Goal: Find specific page/section: Find specific page/section

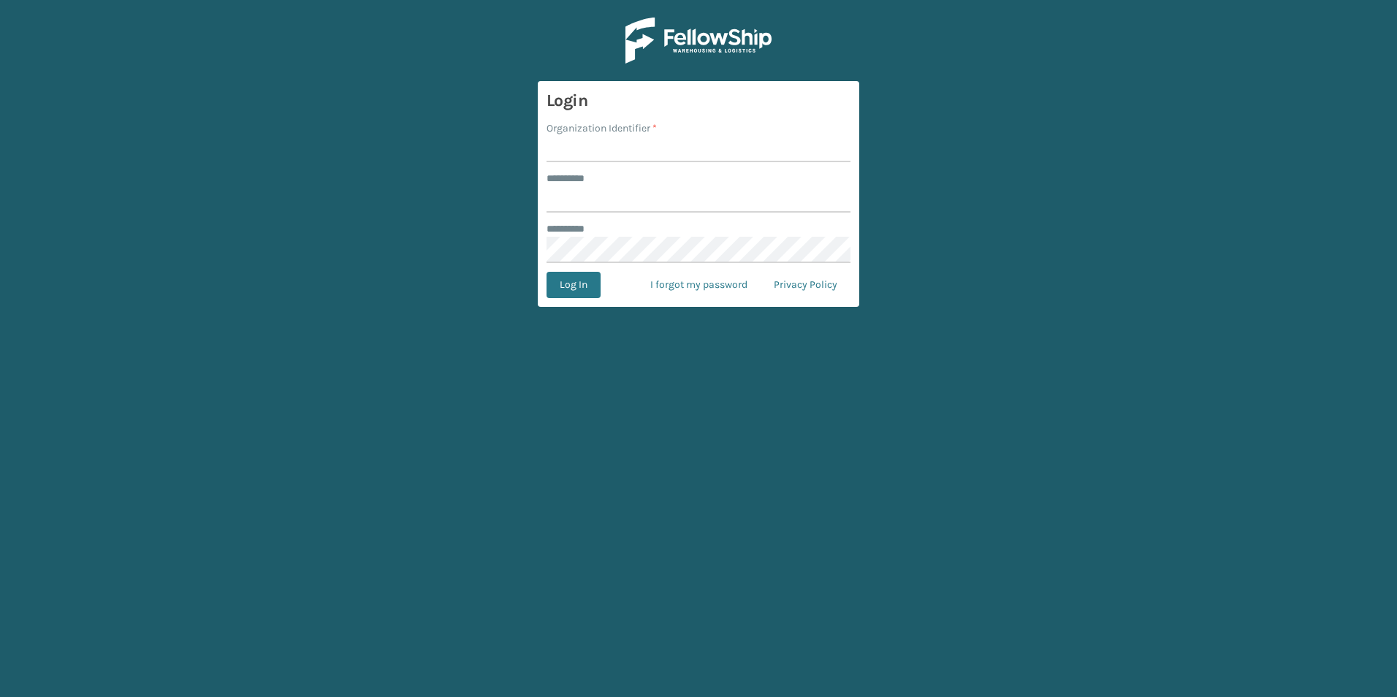
click at [697, 153] on input "Organization Identifier *" at bounding box center [698, 149] width 304 height 26
type input "superadminorganization"
type input "*********"
click at [546, 272] on button "Log In" at bounding box center [573, 285] width 54 height 26
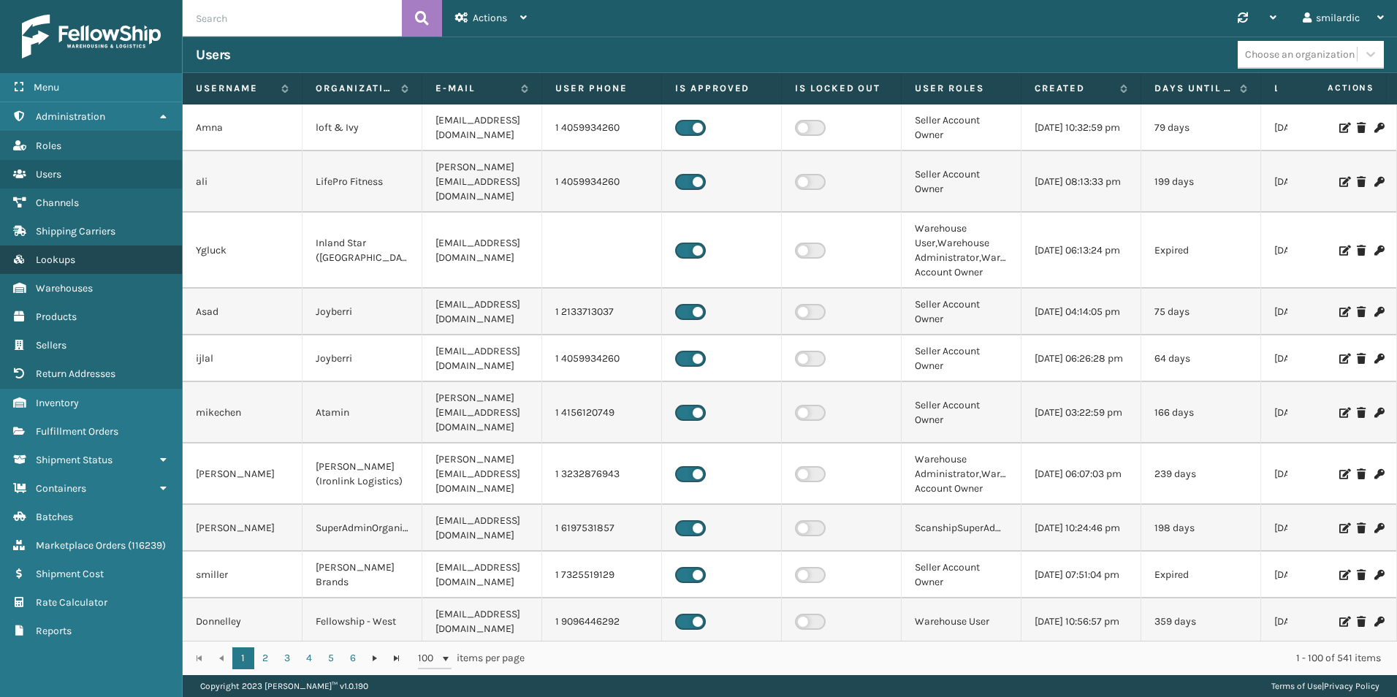
click at [67, 255] on span "Lookups" at bounding box center [55, 259] width 39 height 12
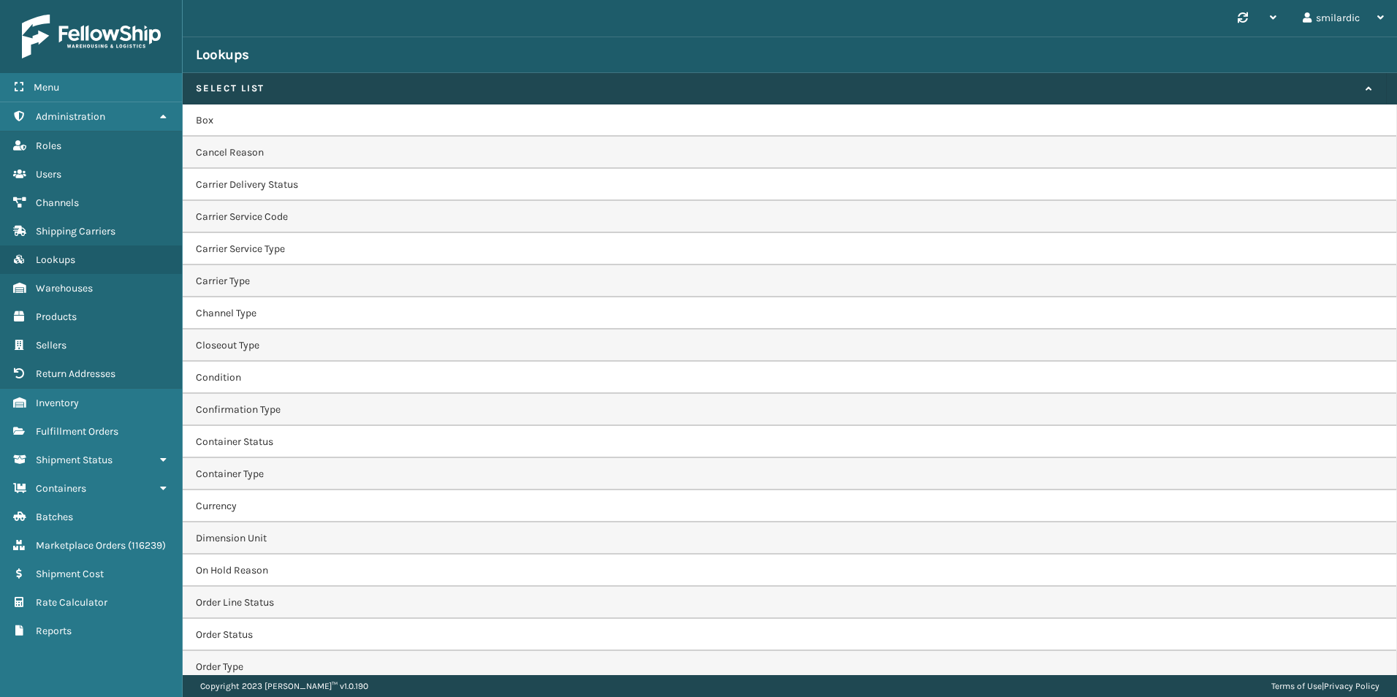
scroll to position [394, 0]
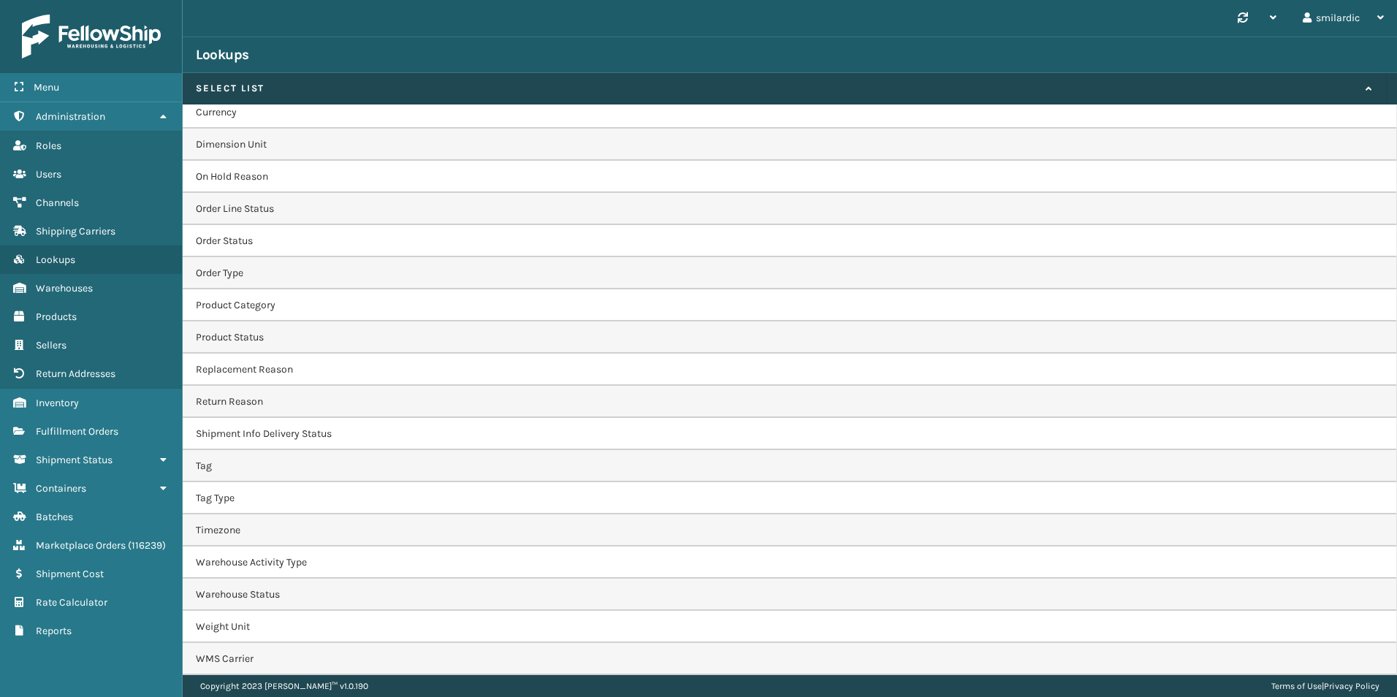
click at [216, 654] on td "WMS Carrier" at bounding box center [790, 659] width 1214 height 32
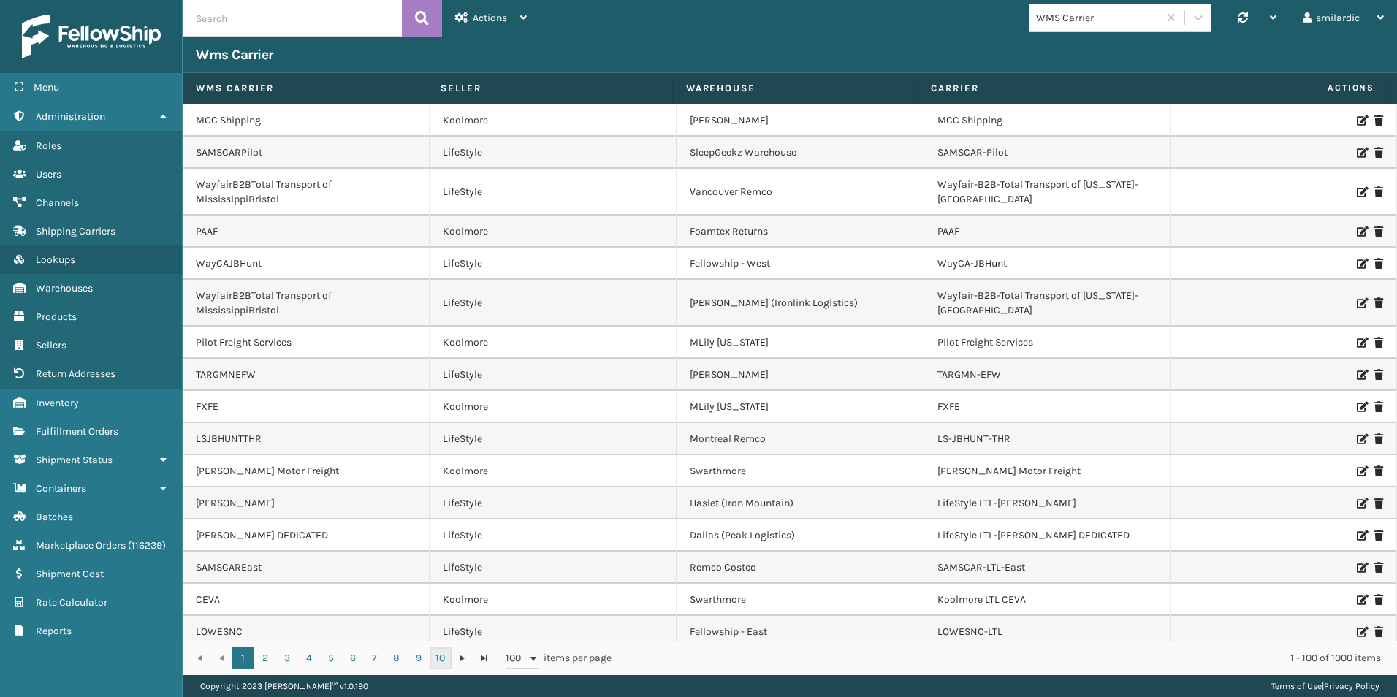
click at [439, 657] on link "10" at bounding box center [440, 658] width 22 height 22
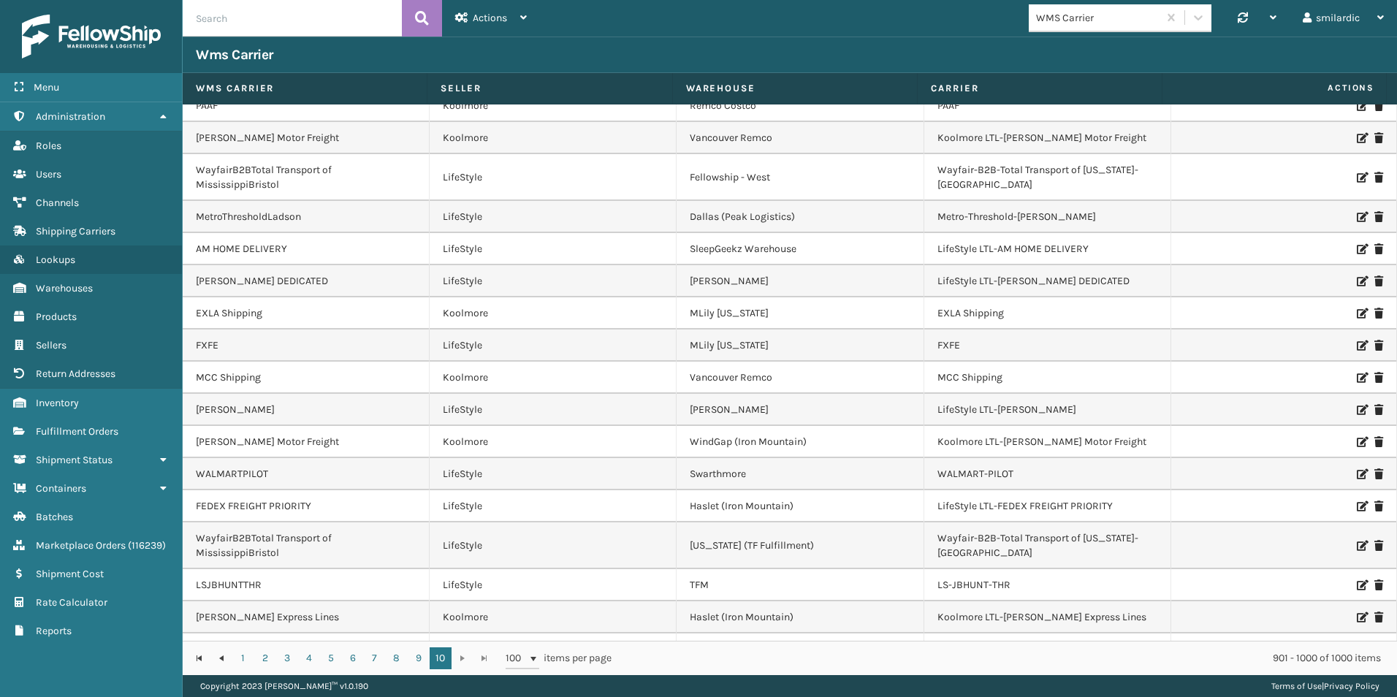
scroll to position [146, 0]
click at [537, 656] on span at bounding box center [533, 659] width 12 height 12
click at [535, 656] on span at bounding box center [533, 659] width 12 height 12
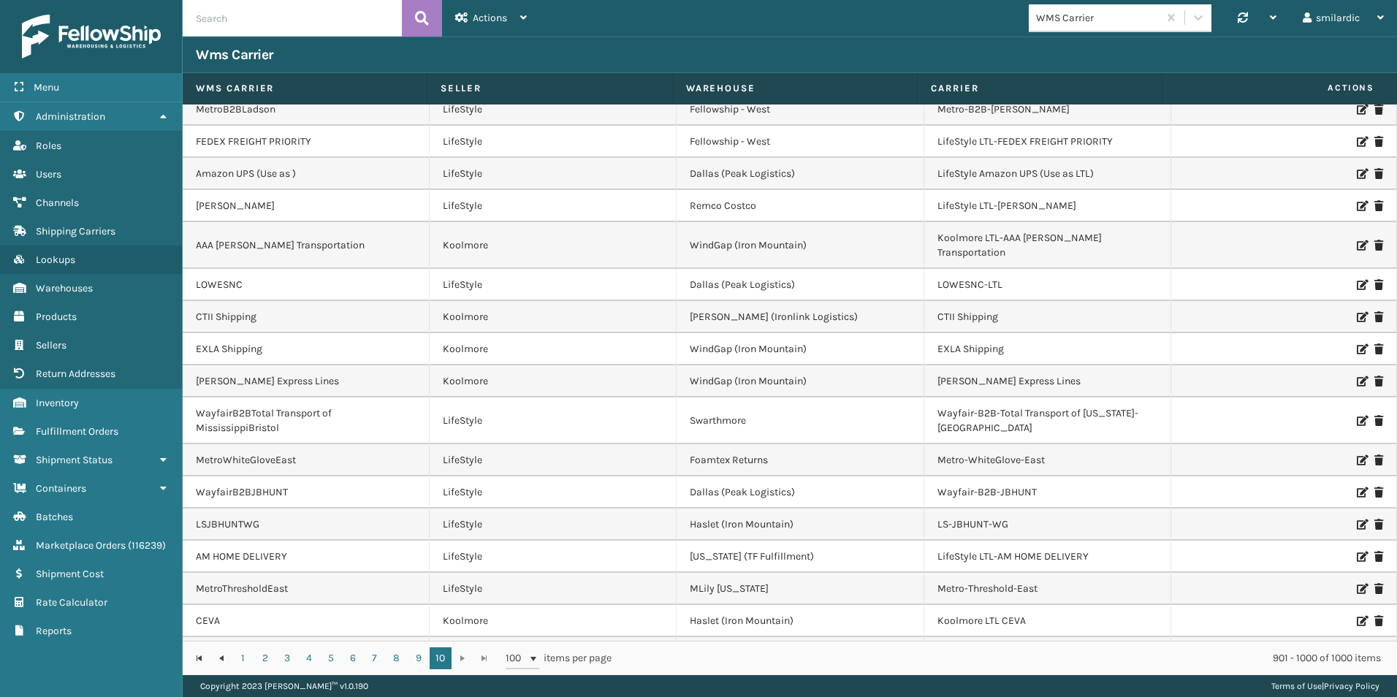
scroll to position [1753, 0]
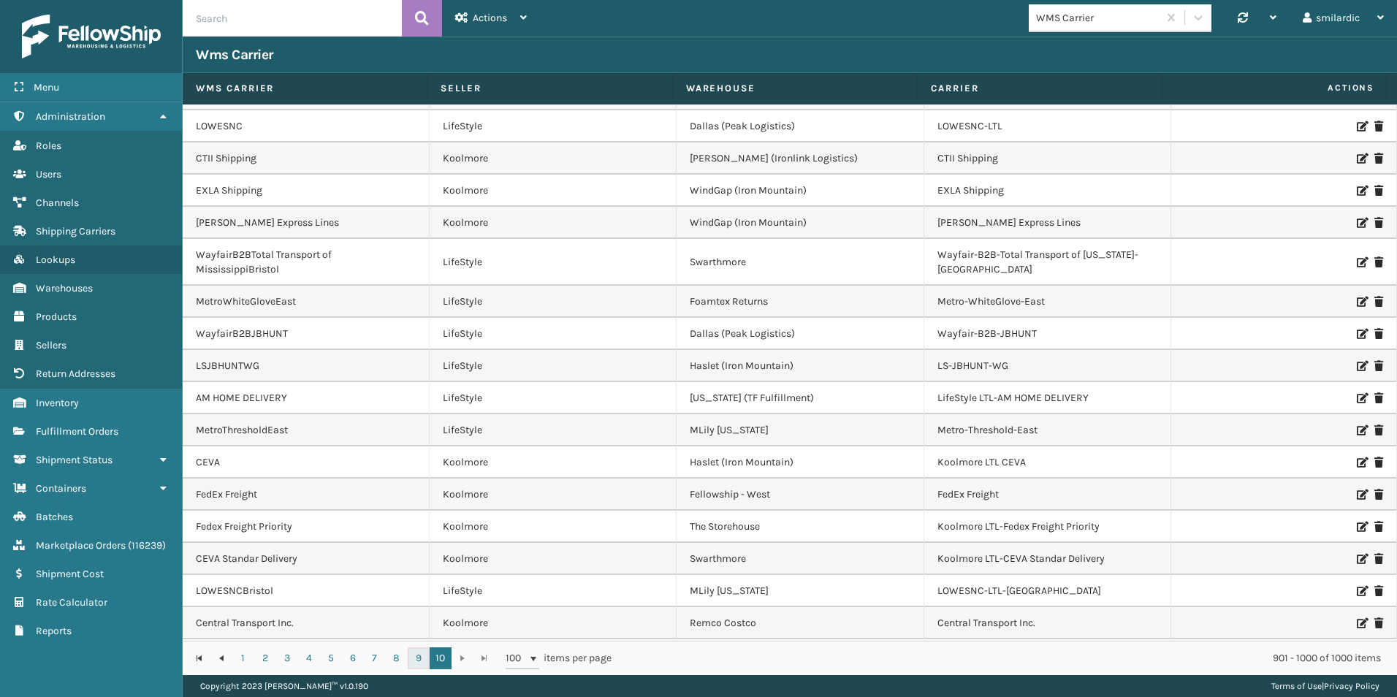
click at [414, 657] on link "9" at bounding box center [419, 658] width 22 height 22
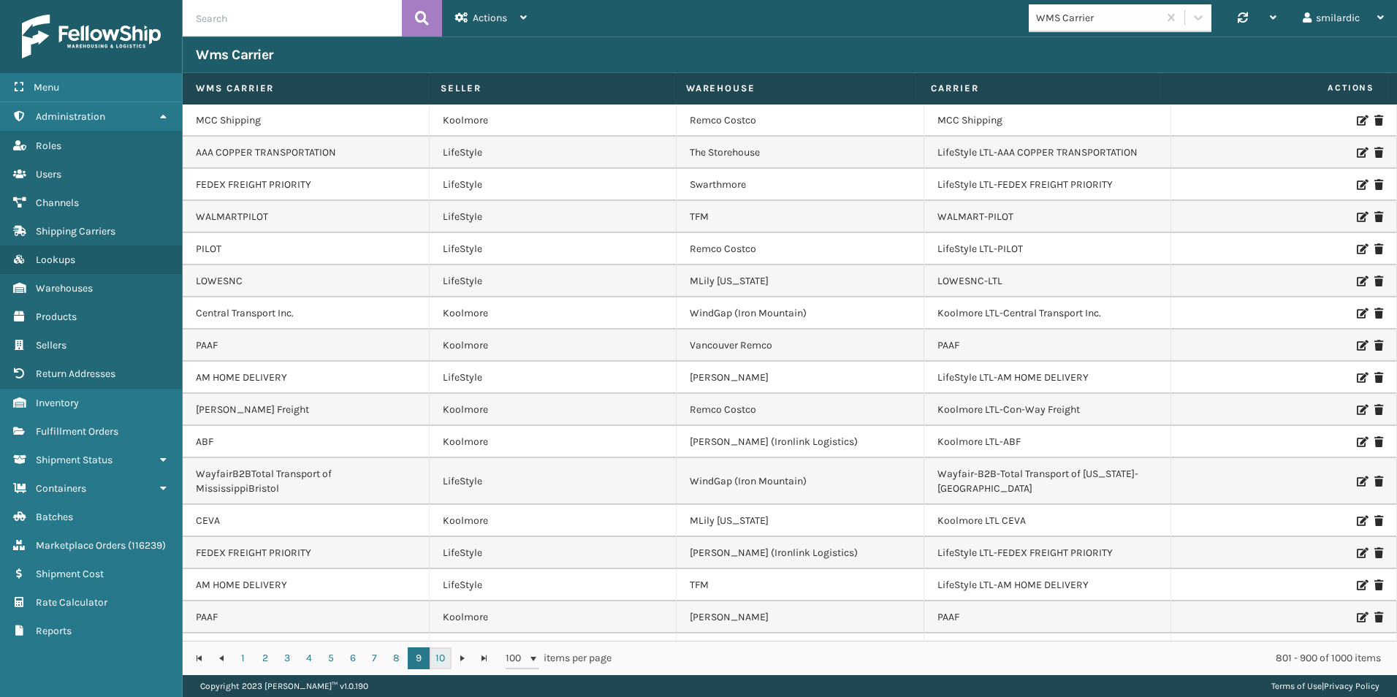
click at [446, 660] on link "10" at bounding box center [440, 658] width 22 height 22
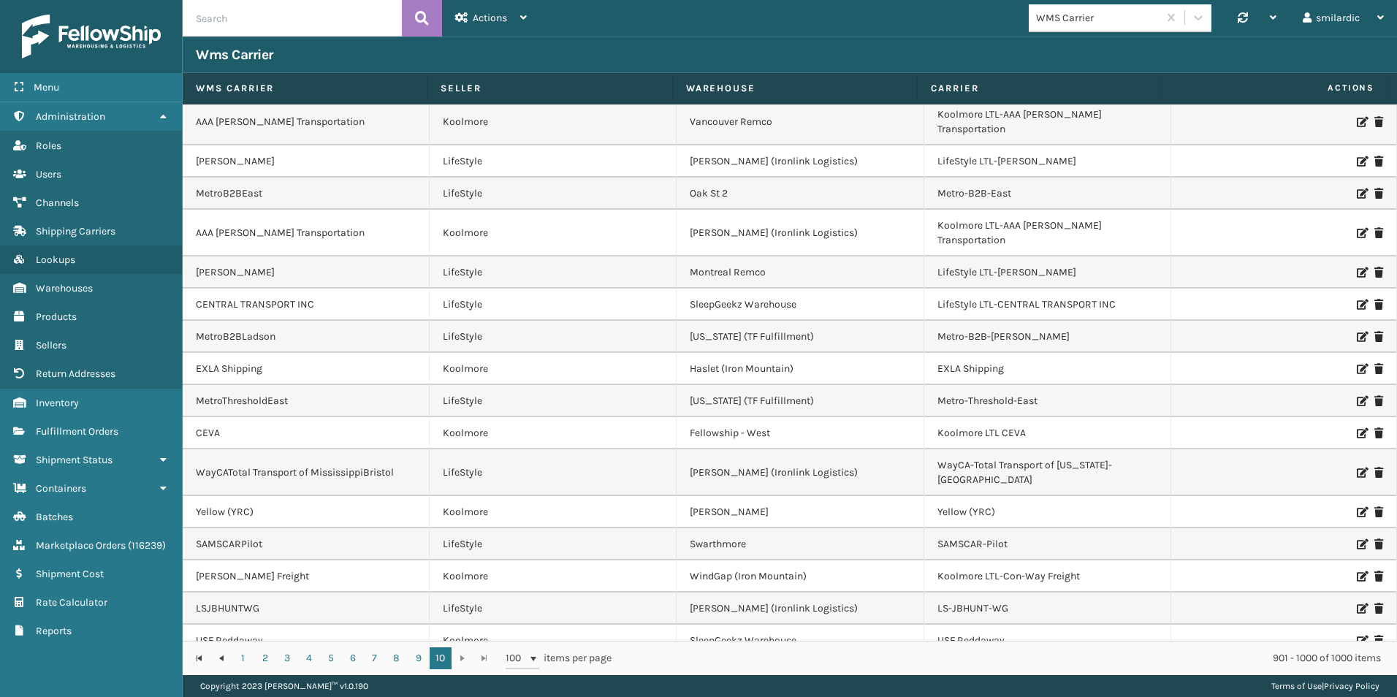
scroll to position [2736, 0]
